Goal: Task Accomplishment & Management: Complete application form

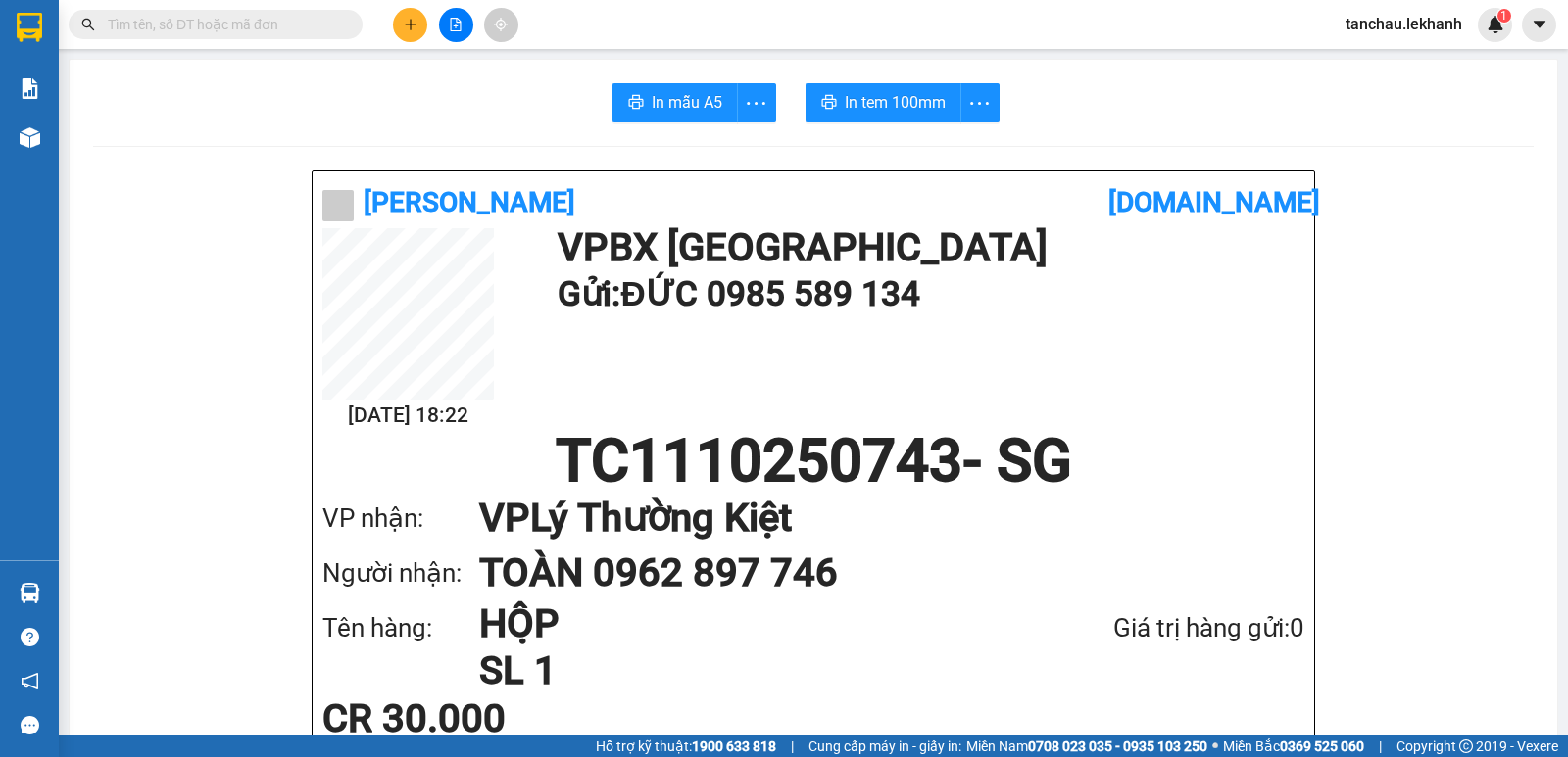
scroll to position [196, 0]
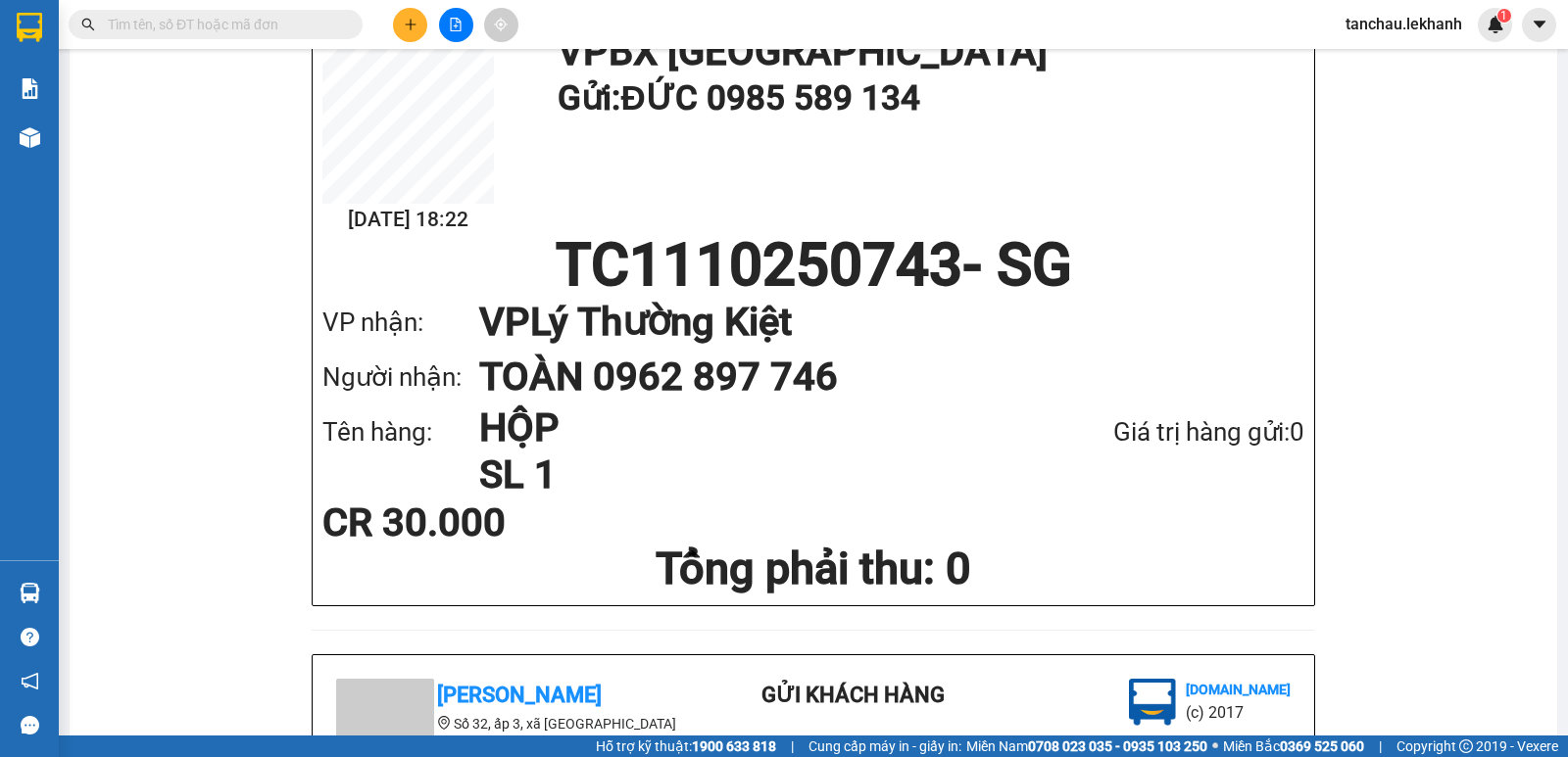
click at [405, 24] on icon "plus" at bounding box center [411, 25] width 14 height 14
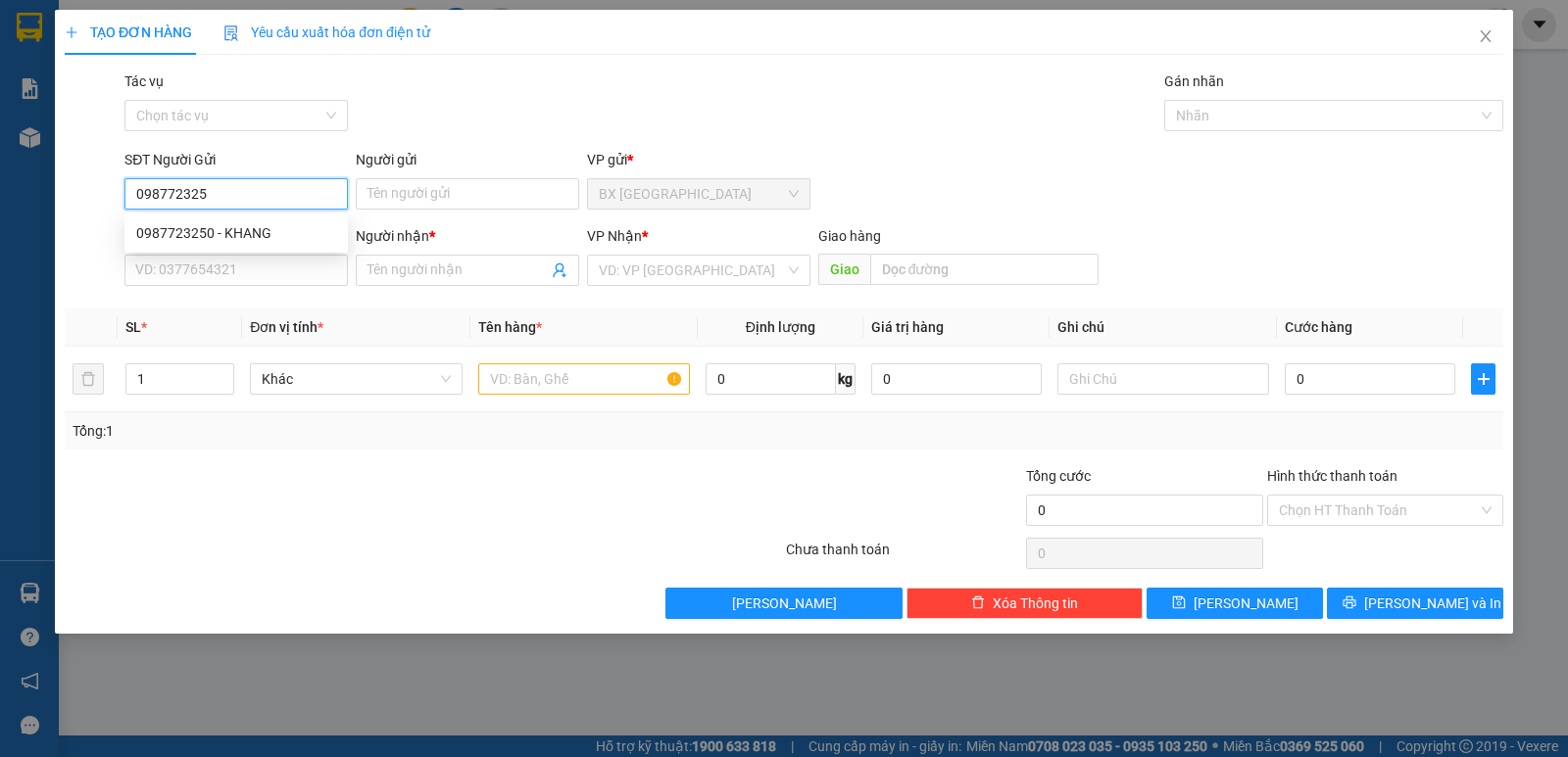
type input "0987723250"
click at [272, 234] on div "0987723250 - KHANG" at bounding box center [236, 234] width 200 height 22
type input "KHANG"
type input "0973614097"
type input "ĐẮC"
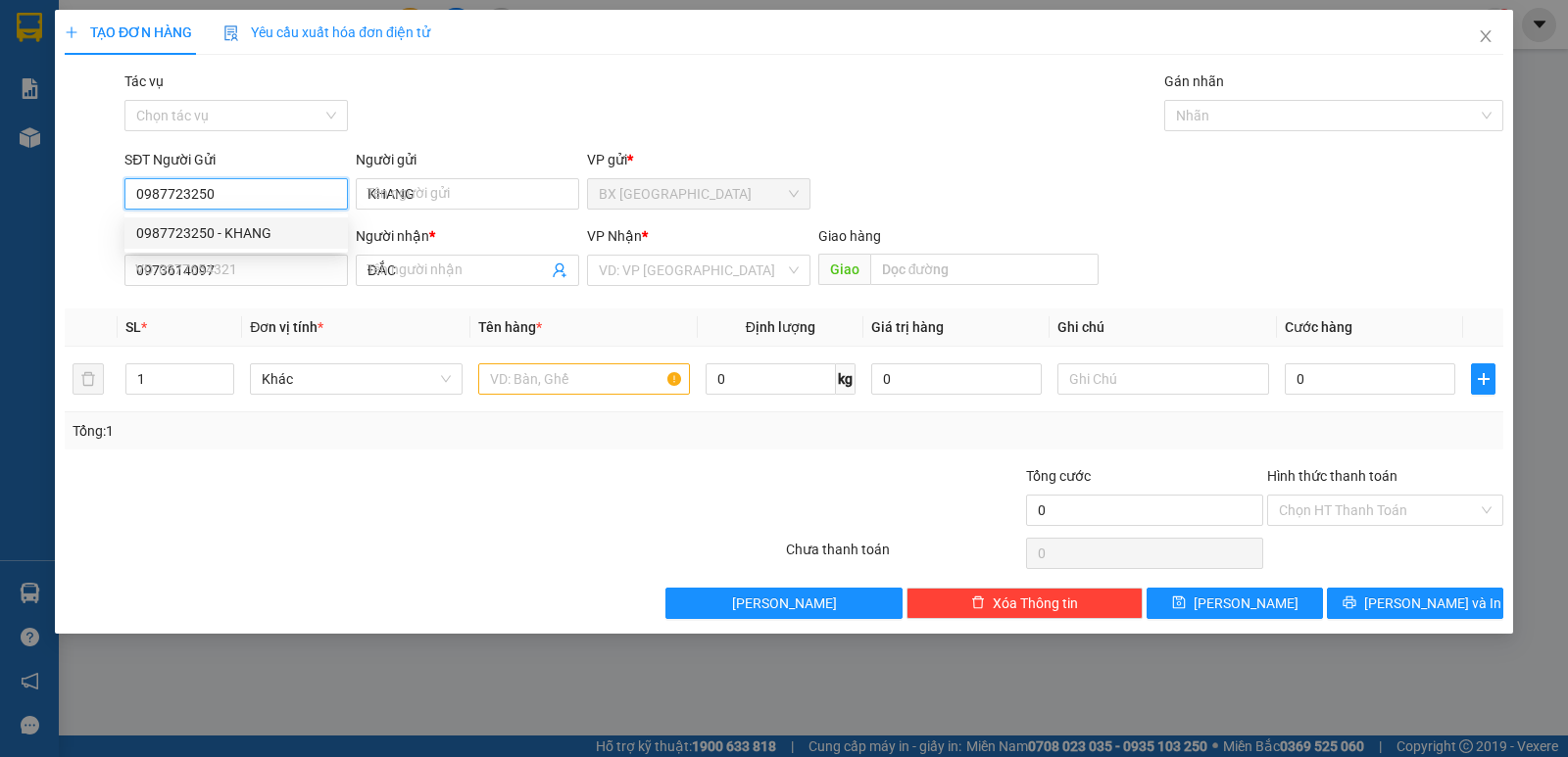
type input "40.000"
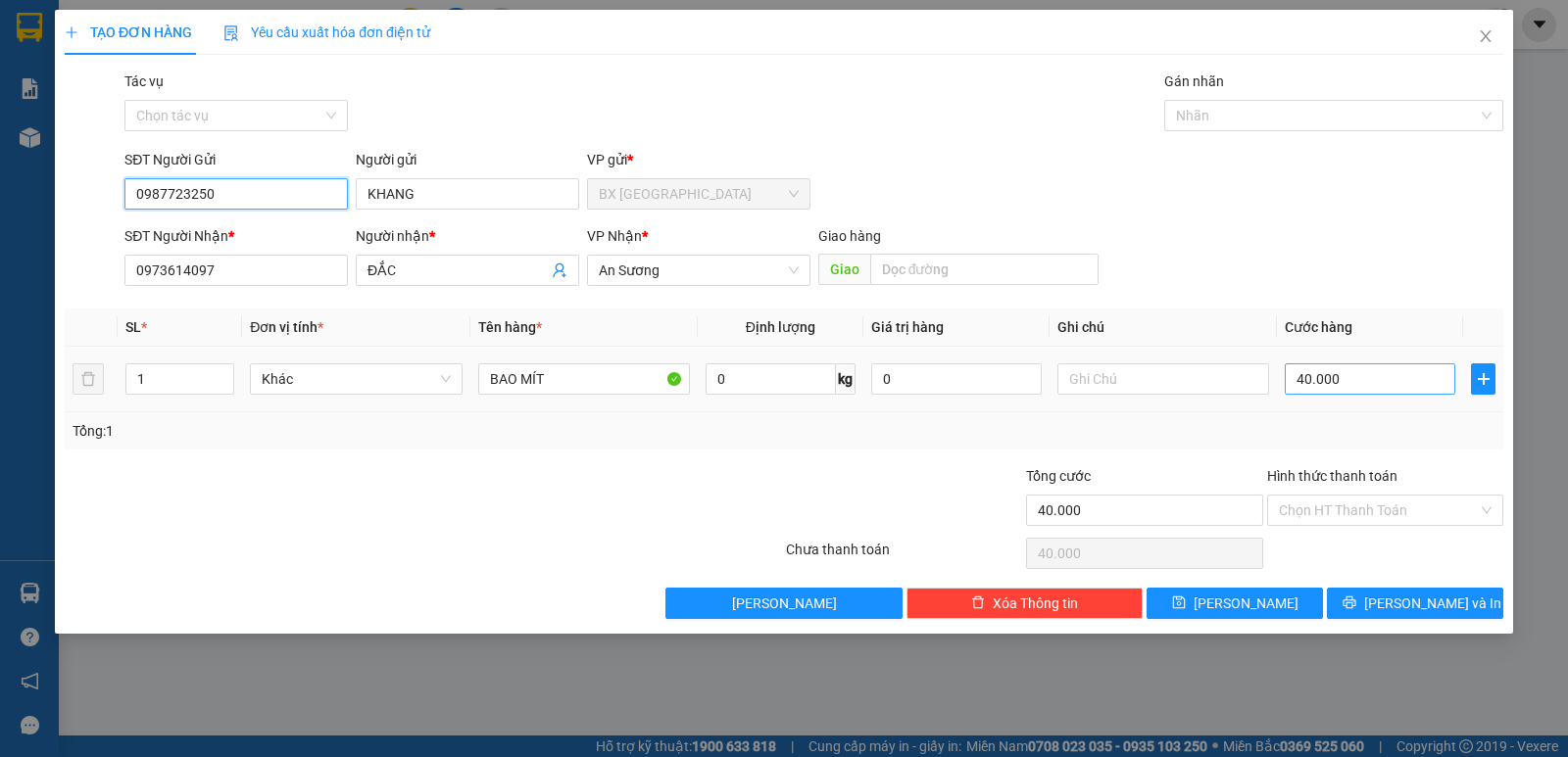
type input "0987723250"
click at [1345, 379] on input "40.000" at bounding box center [1369, 379] width 170 height 32
type input "3"
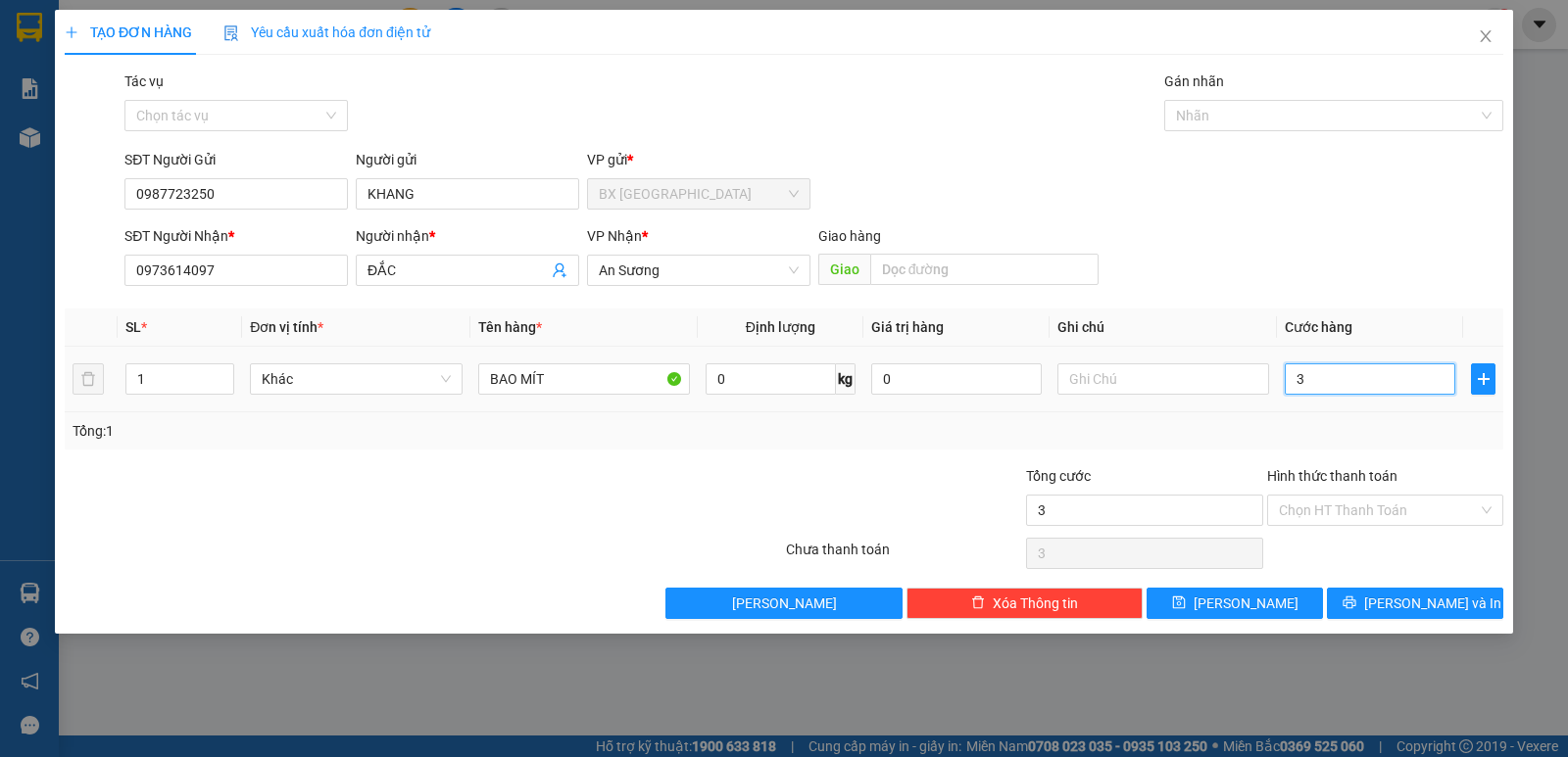
type input "30"
type input "30.000"
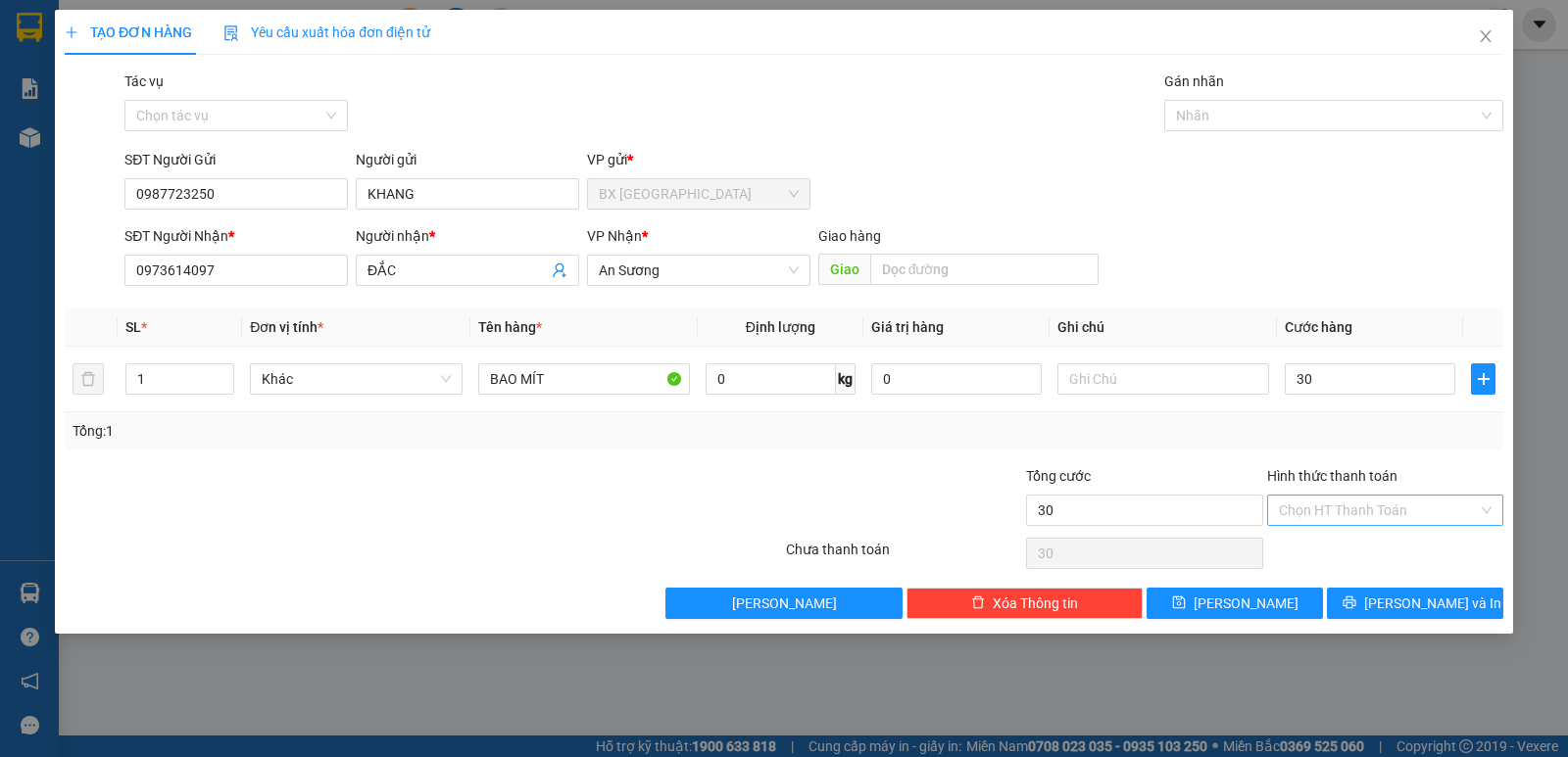
type input "30.000"
click at [1373, 509] on input "Hình thức thanh toán" at bounding box center [1378, 510] width 199 height 30
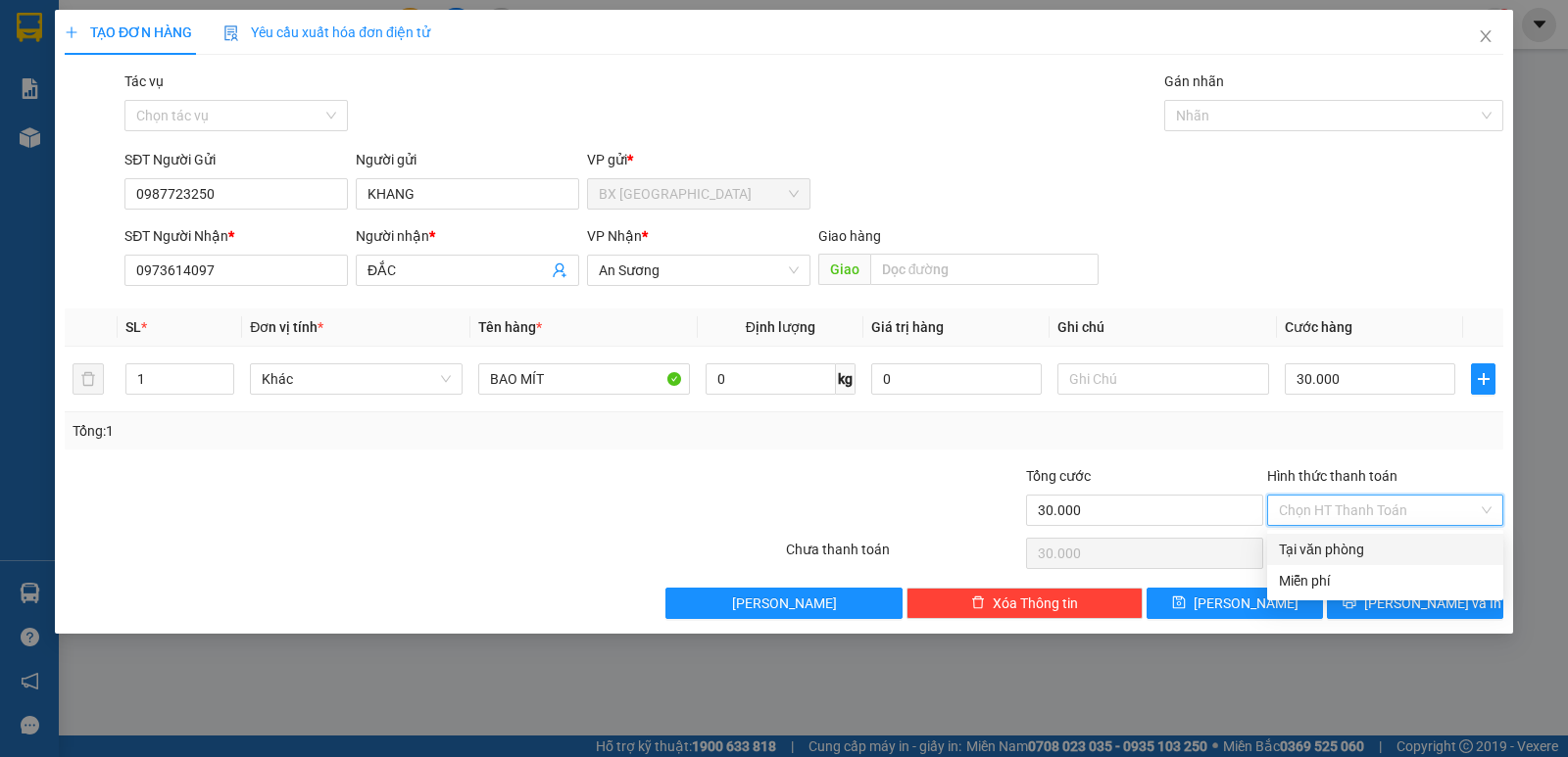
click at [1332, 551] on div "Tại văn phòng" at bounding box center [1385, 550] width 213 height 22
type input "0"
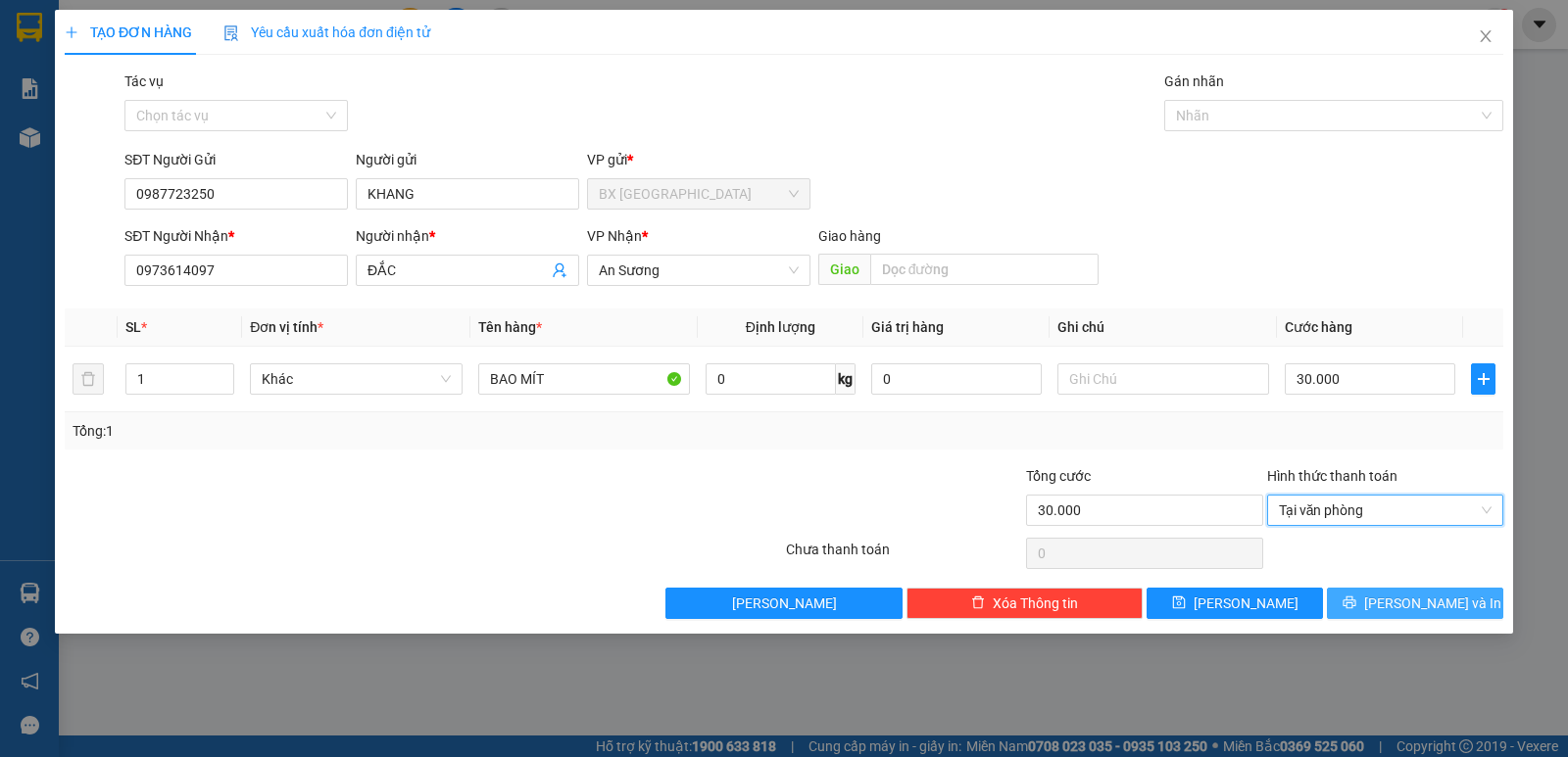
click at [1418, 604] on span "[PERSON_NAME] và In" at bounding box center [1433, 604] width 137 height 22
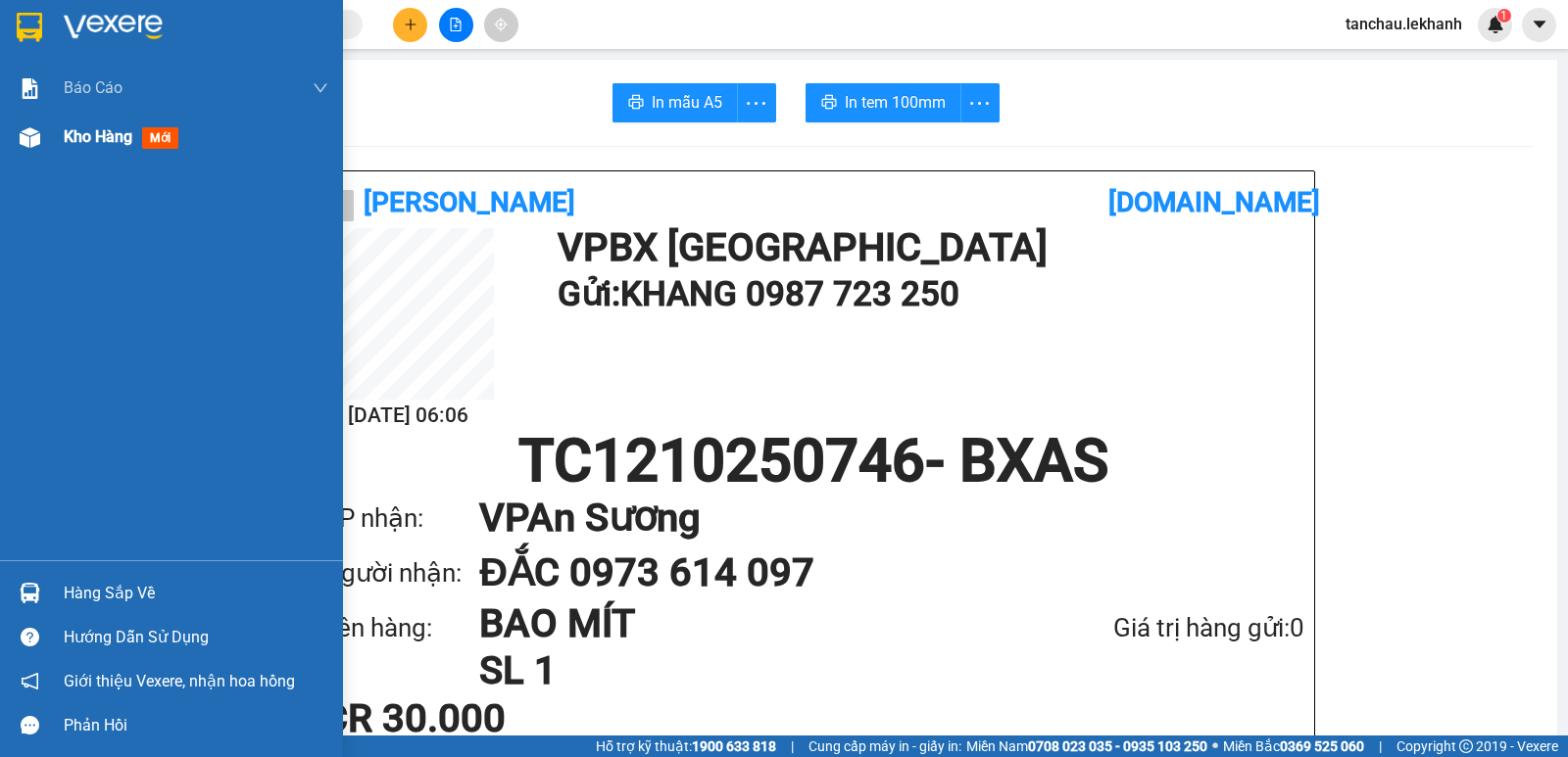
click at [94, 141] on span "Kho hàng" at bounding box center [98, 136] width 69 height 19
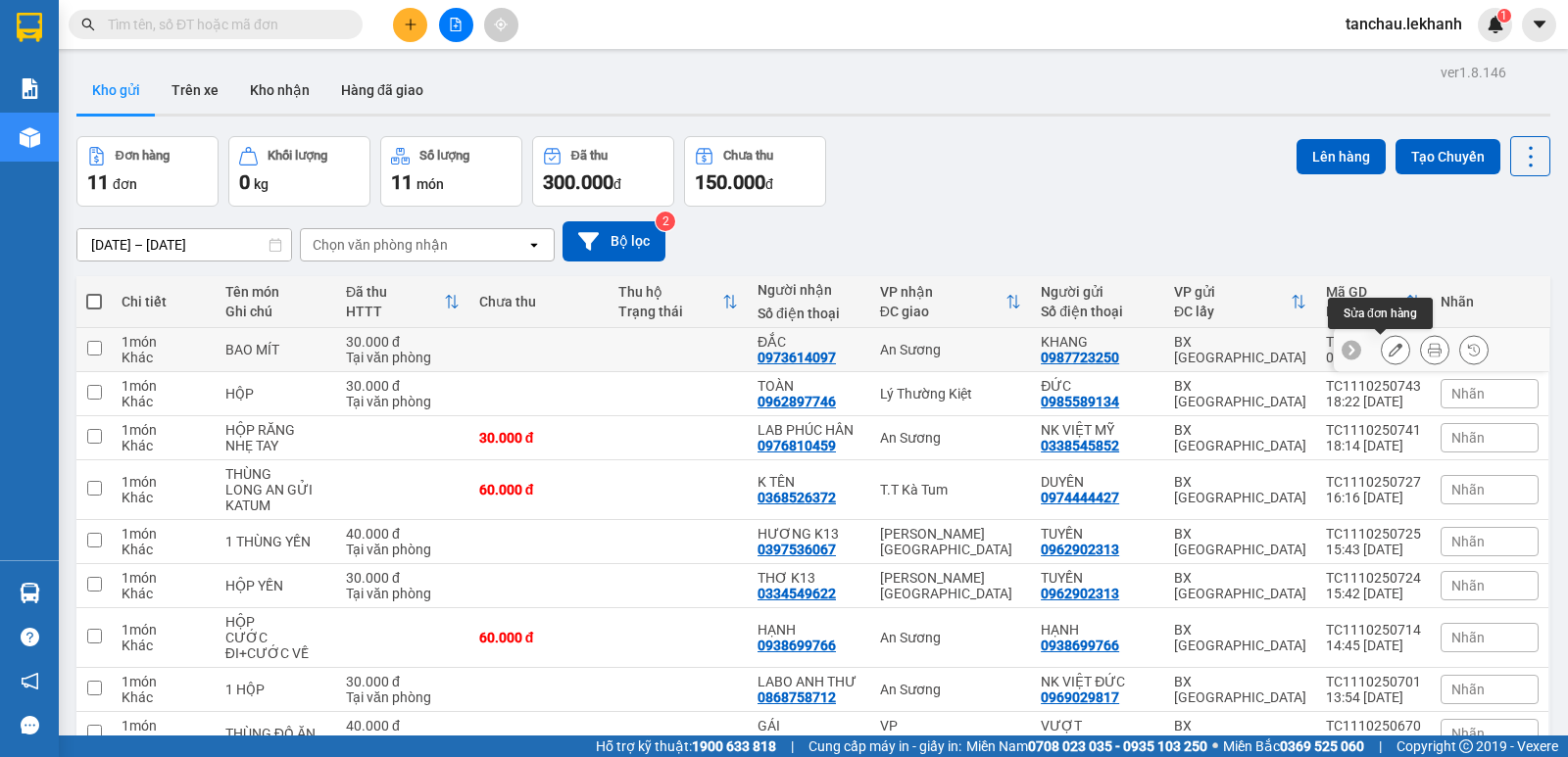
click at [1388, 350] on icon at bounding box center [1395, 350] width 14 height 14
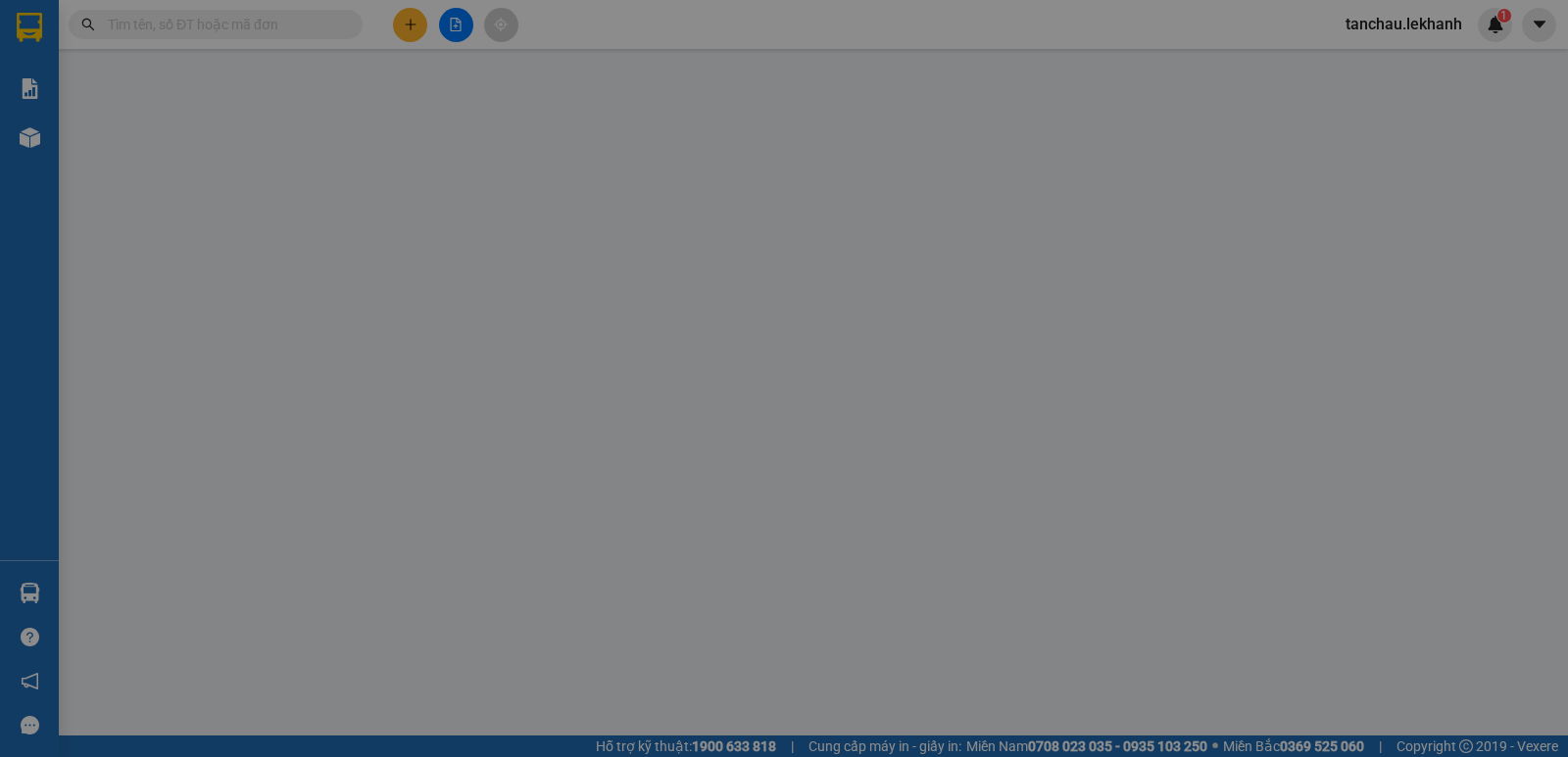
type input "0987723250"
type input "KHANG"
type input "0973614097"
type input "ĐẮC"
type input "30.000"
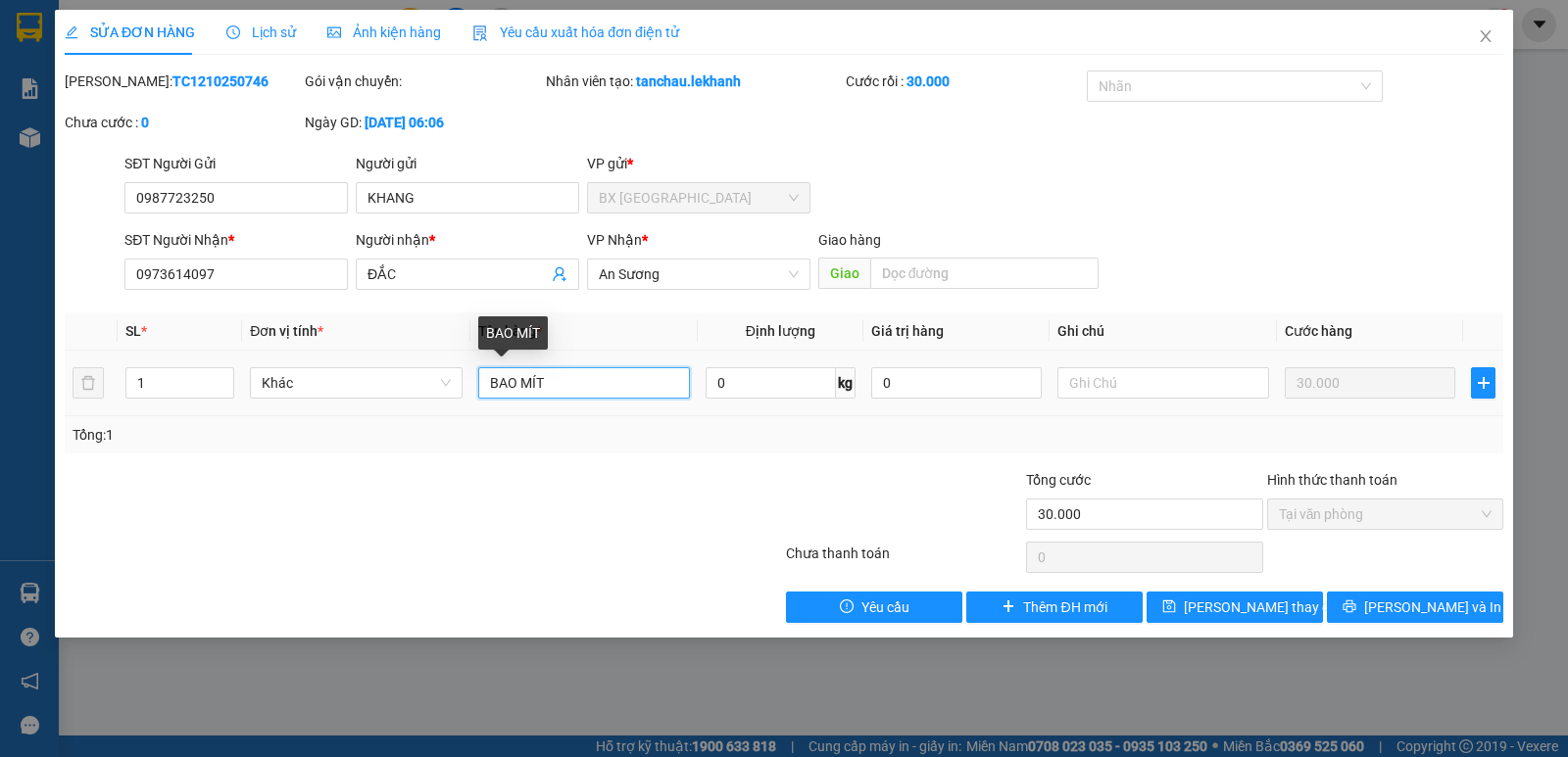
click at [548, 381] on input "BAO MÍT" at bounding box center [584, 383] width 212 height 32
type input "1"
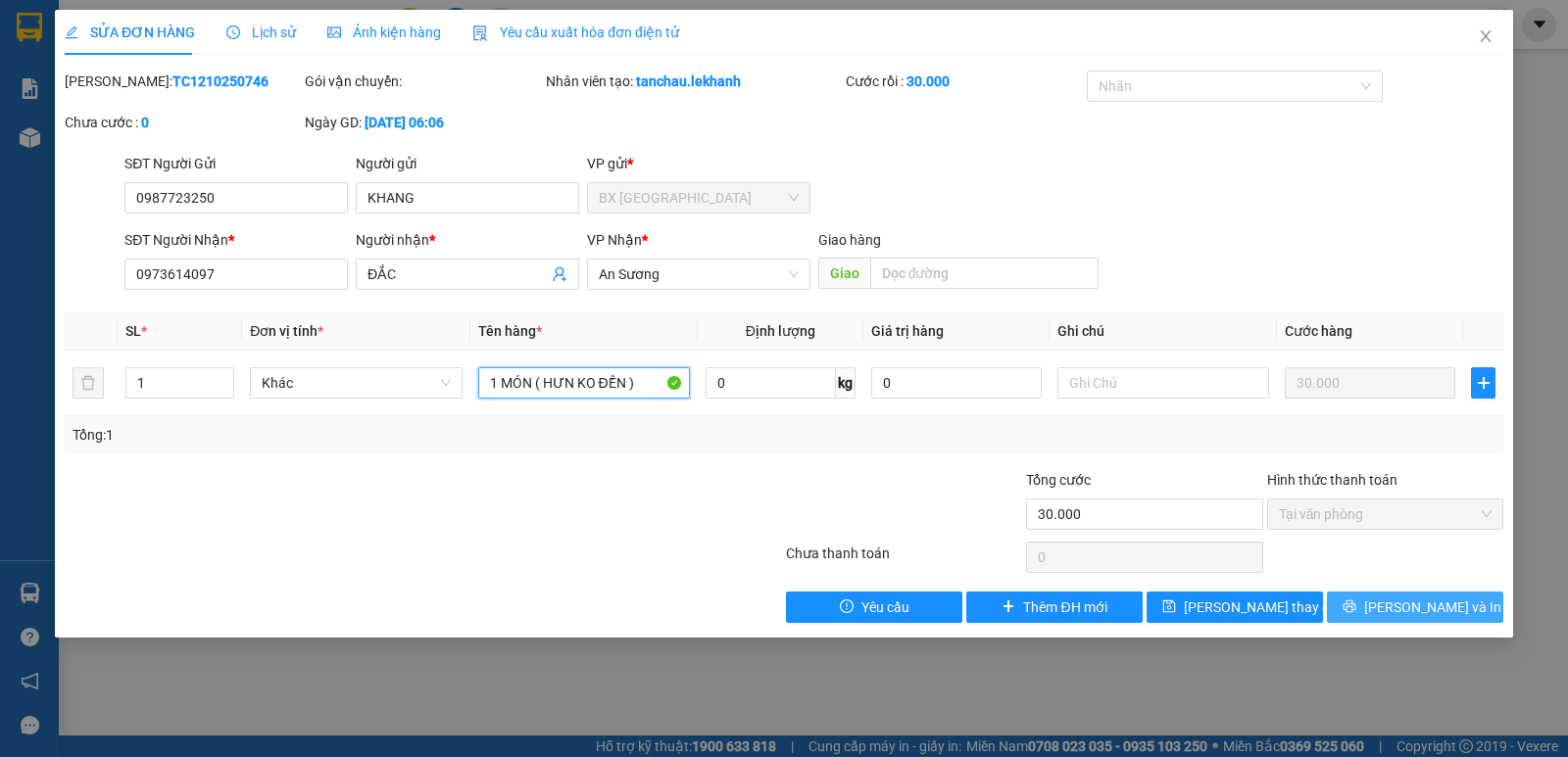
type input "1 MÓN ( HƯN KO ĐỀN )"
click at [1410, 607] on span "[PERSON_NAME] và In" at bounding box center [1433, 608] width 137 height 22
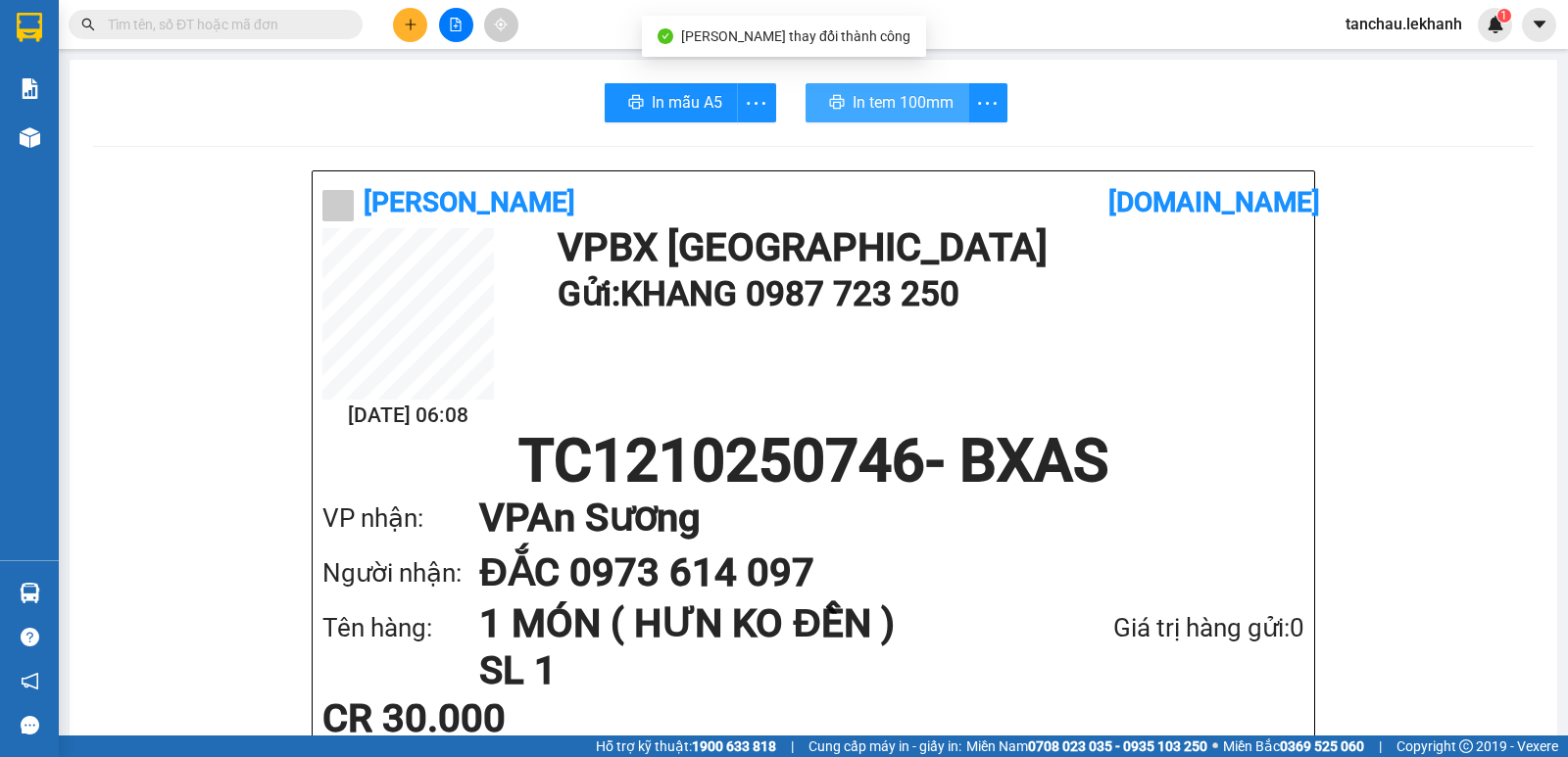
click at [939, 100] on span "In tem 100mm" at bounding box center [902, 102] width 100 height 25
